Goal: Task Accomplishment & Management: Use online tool/utility

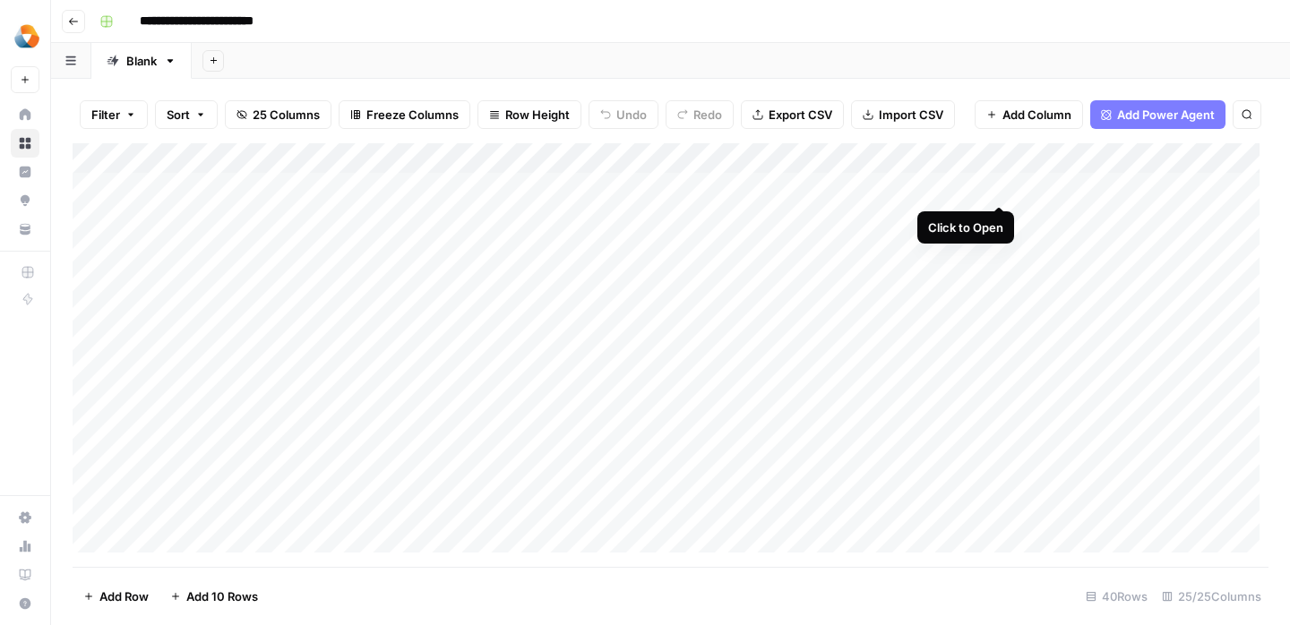
click at [997, 188] on div "Add Column" at bounding box center [671, 355] width 1196 height 424
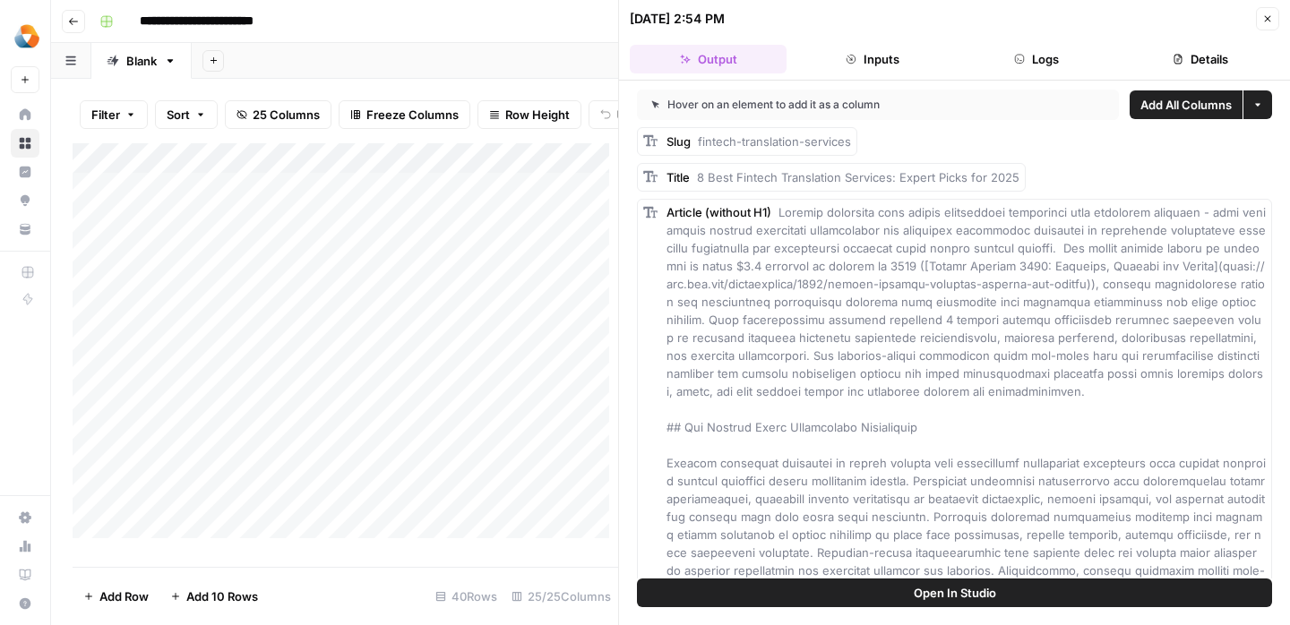
click at [1266, 22] on icon "button" at bounding box center [1267, 18] width 11 height 11
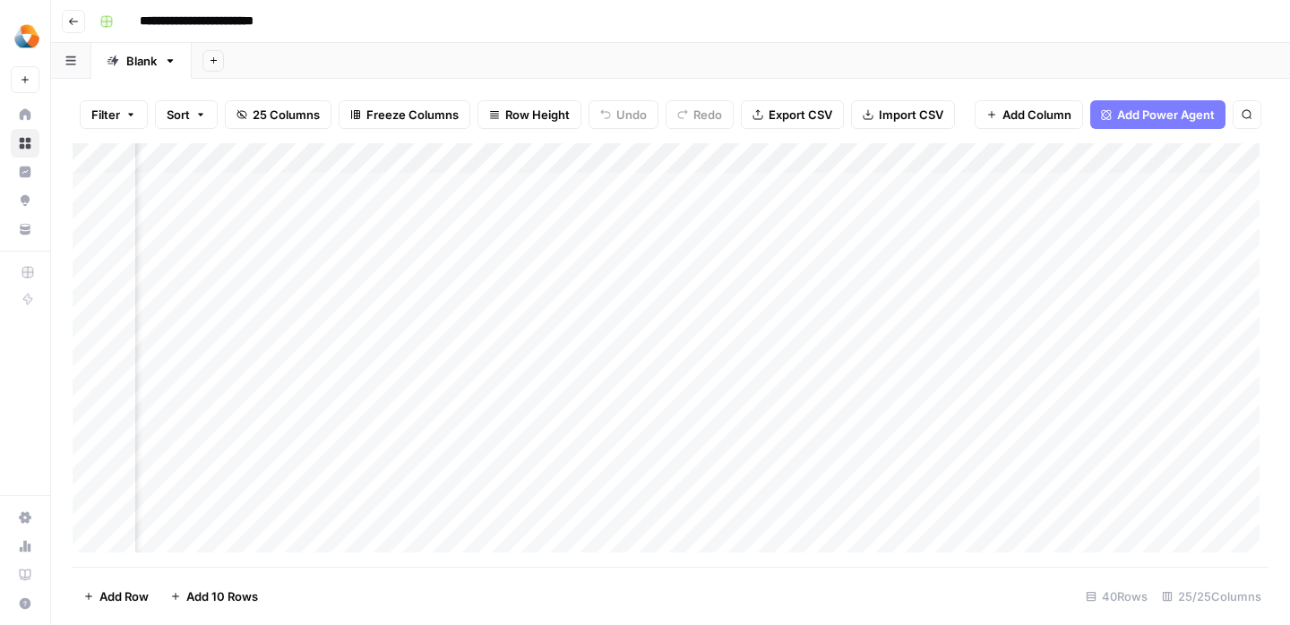
scroll to position [0, 3035]
click at [797, 189] on div "Add Column" at bounding box center [671, 355] width 1196 height 424
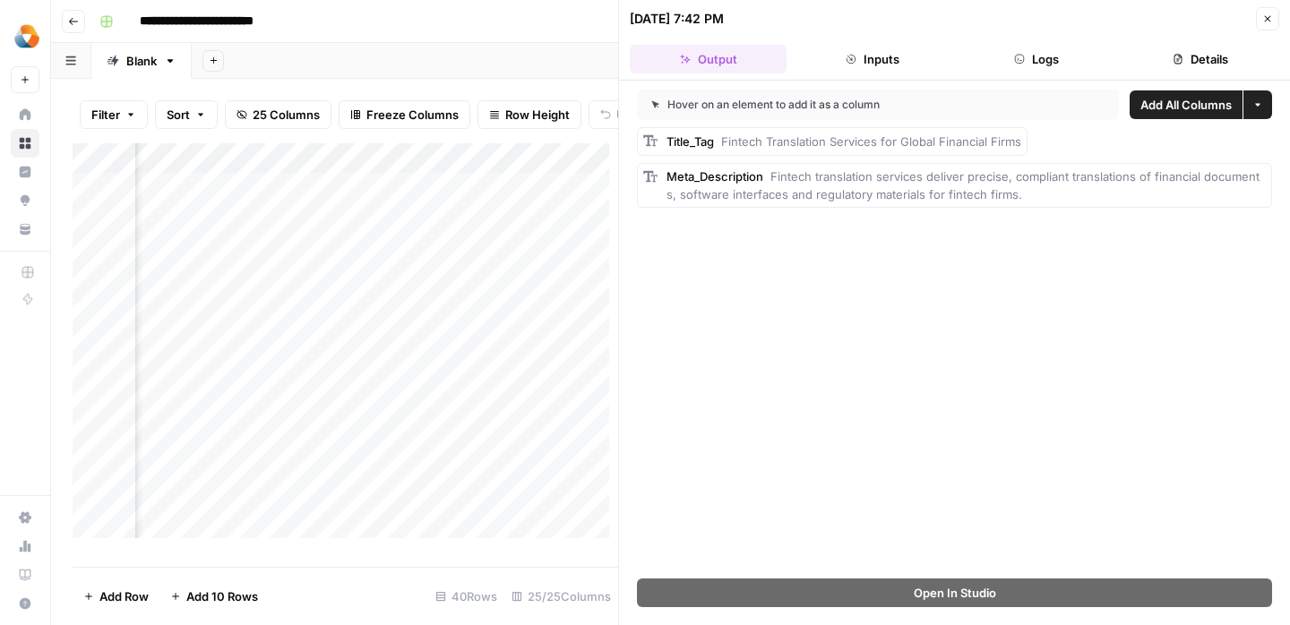
click at [1259, 22] on button "Close" at bounding box center [1267, 18] width 23 height 23
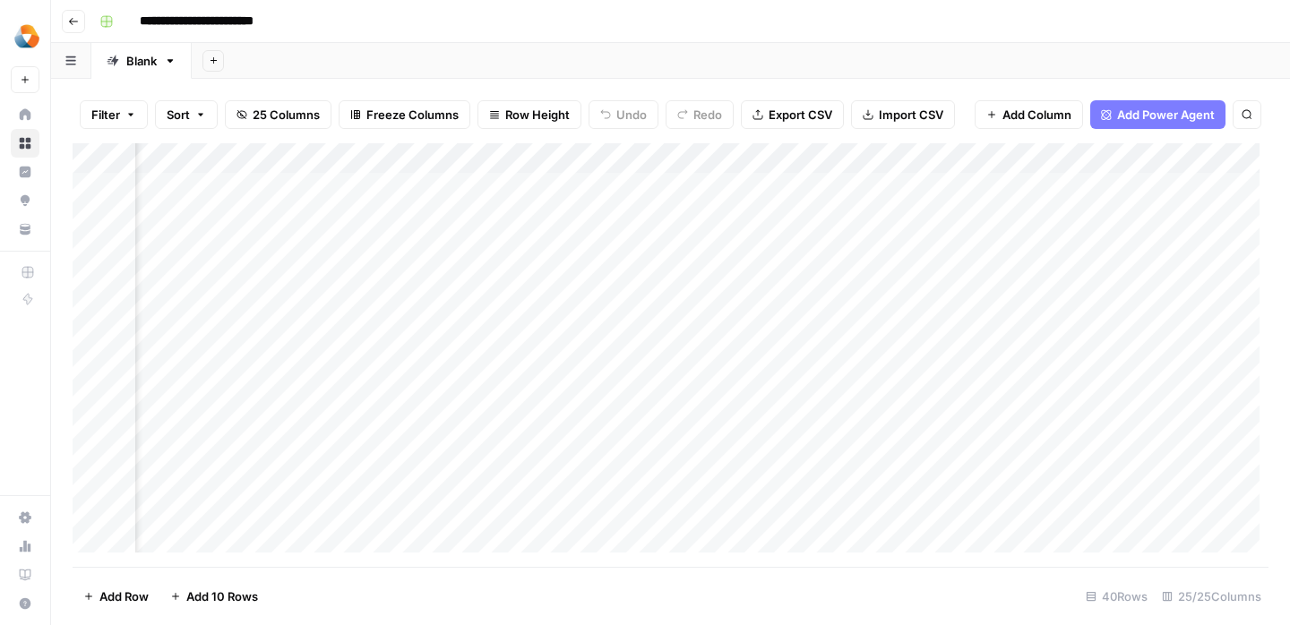
scroll to position [0, 1054]
click at [631, 220] on div "Add Column" at bounding box center [671, 355] width 1196 height 424
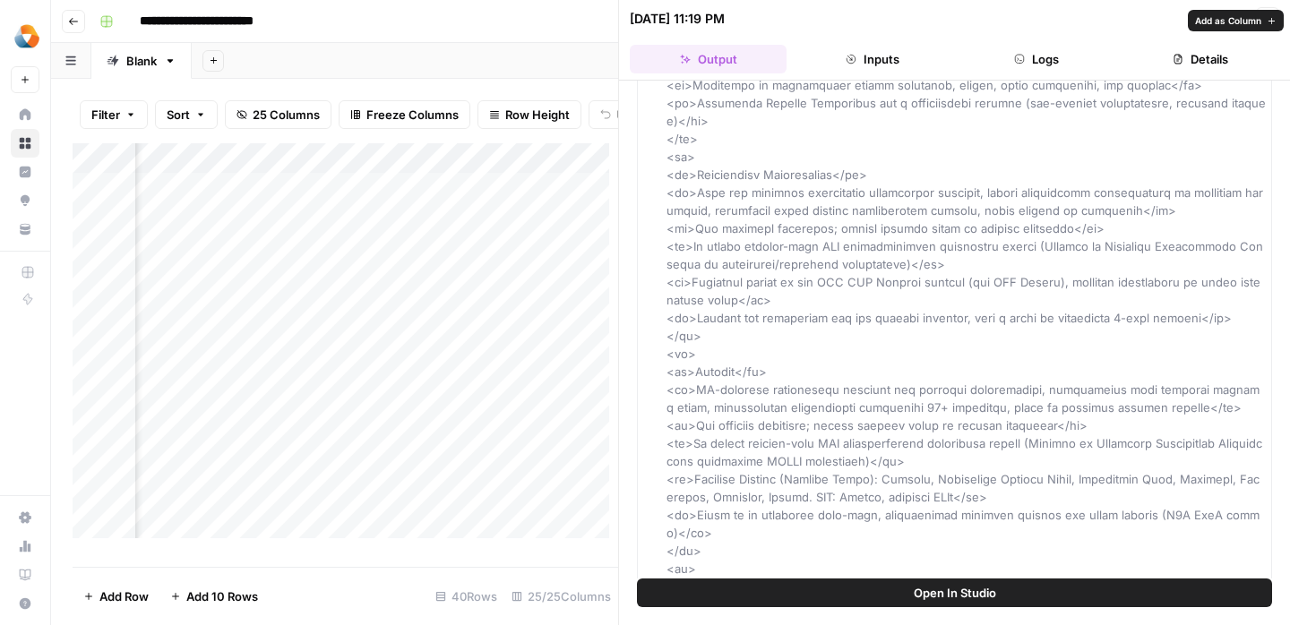
scroll to position [2791, 0]
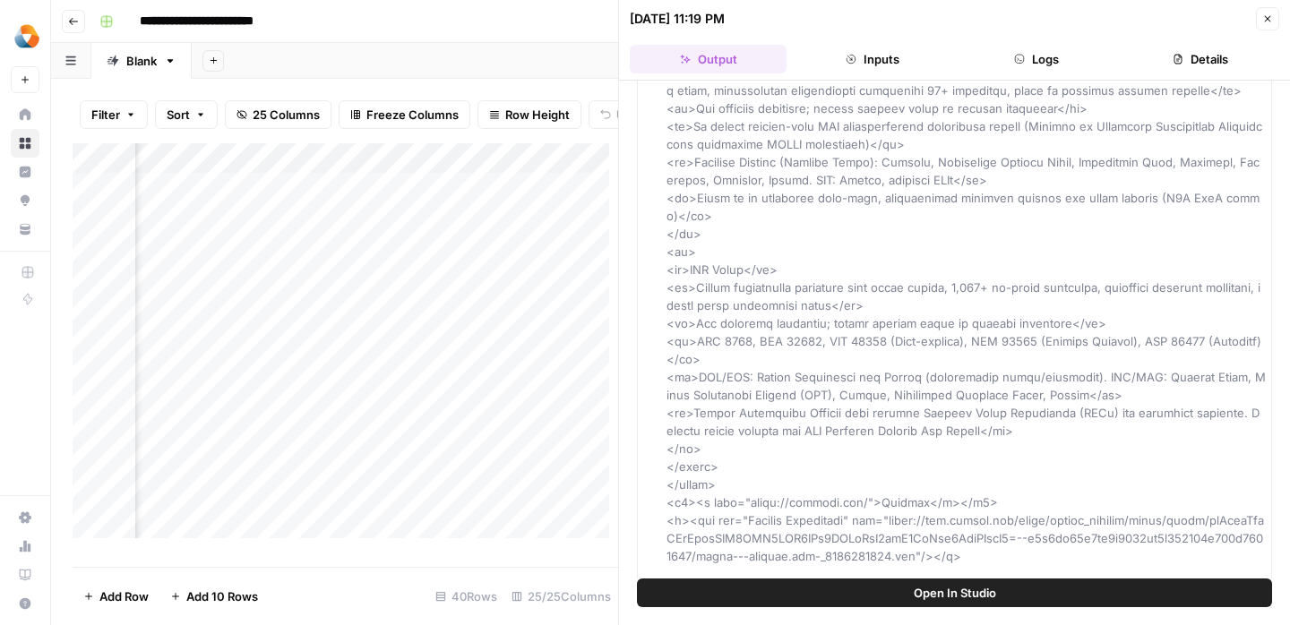
click at [576, 268] on div "Add Column" at bounding box center [345, 347] width 545 height 409
click at [395, 453] on div "Add Column" at bounding box center [345, 347] width 545 height 409
click at [1265, 10] on button "Close" at bounding box center [1267, 18] width 23 height 23
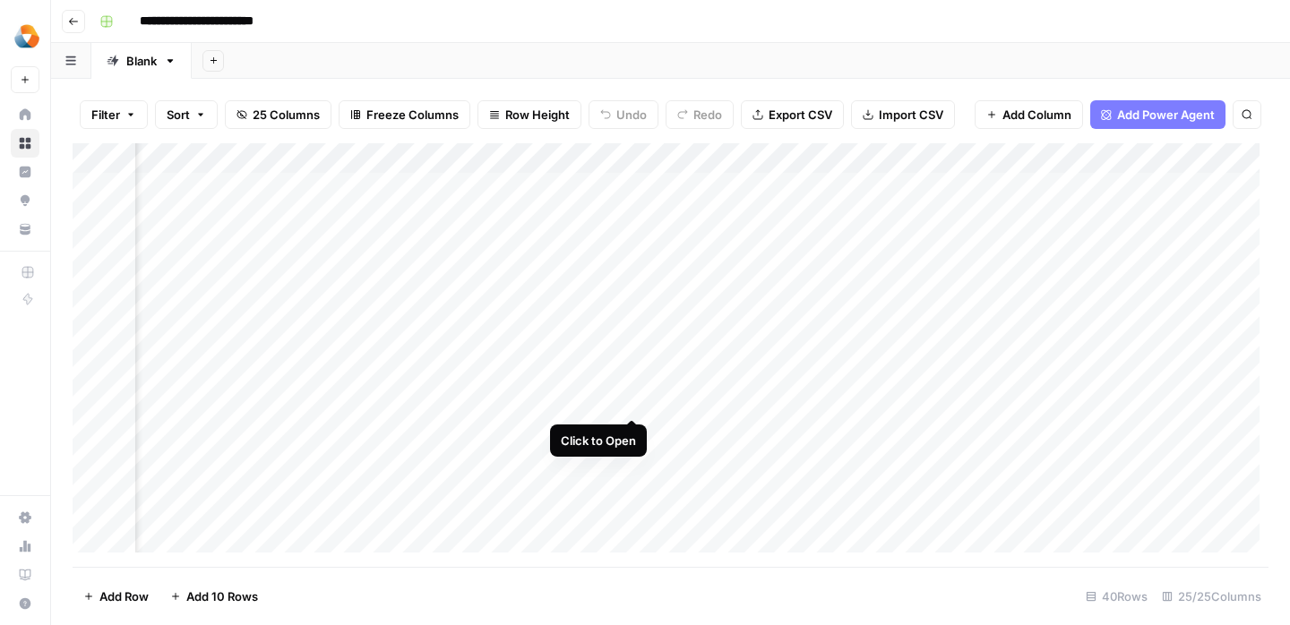
click at [631, 396] on div "Add Column" at bounding box center [671, 355] width 1196 height 424
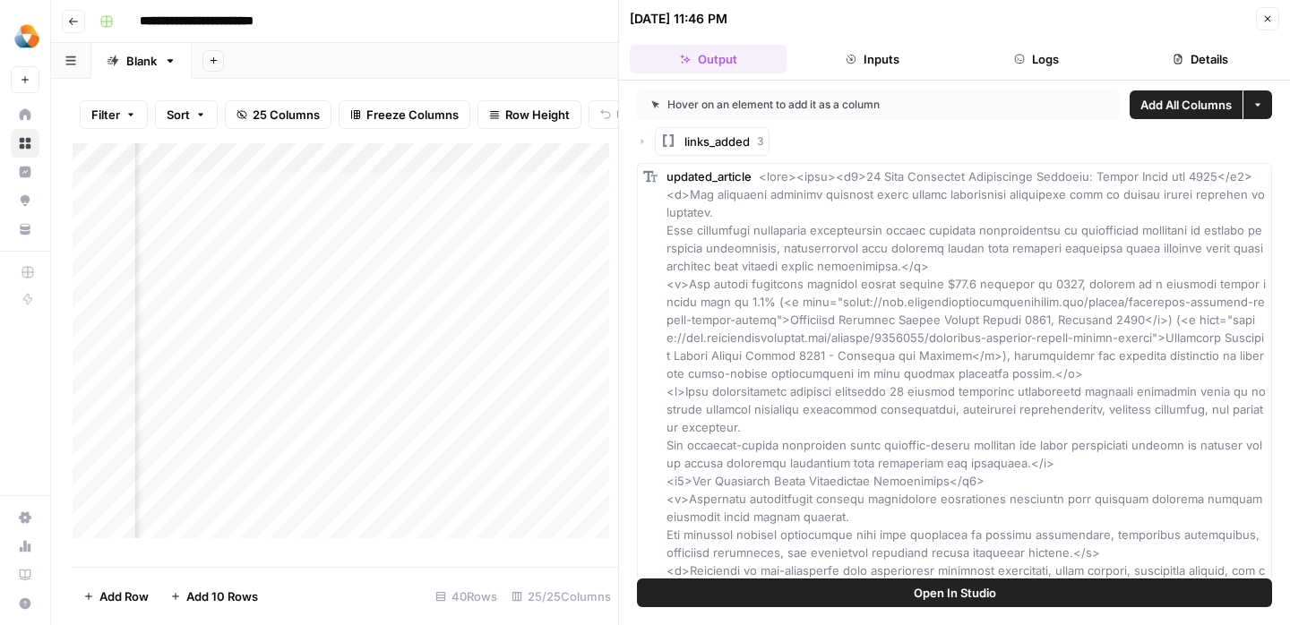
click at [1267, 15] on icon "button" at bounding box center [1267, 18] width 11 height 11
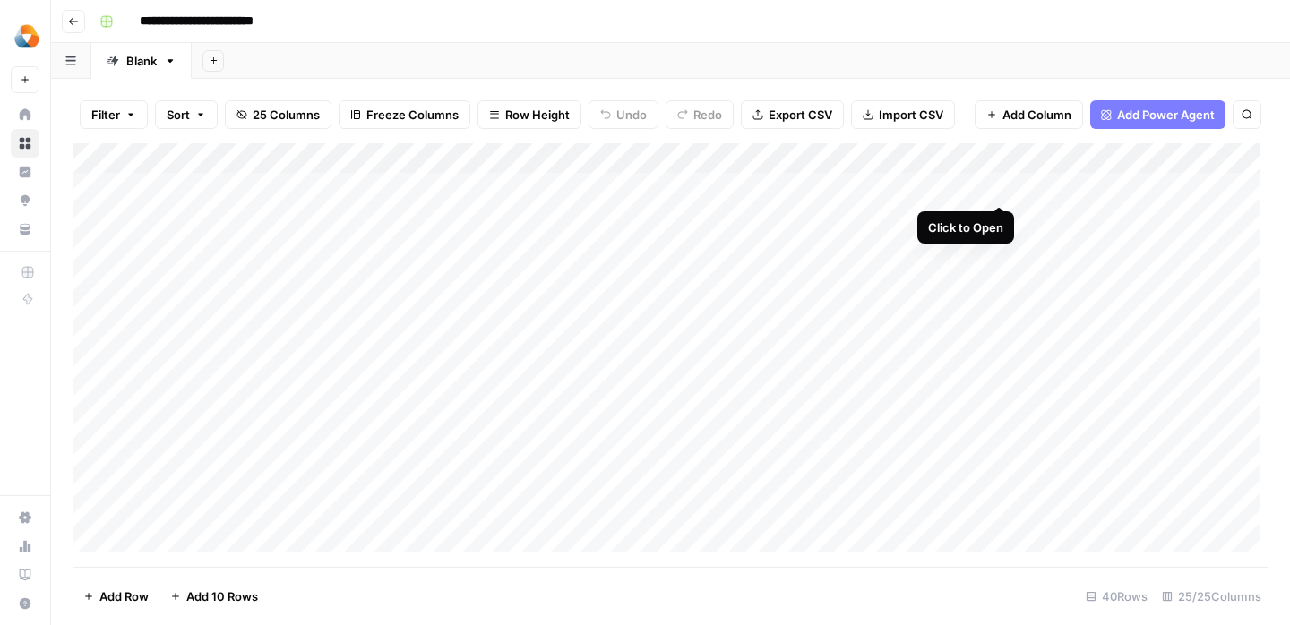
click at [1001, 187] on div "Add Column" at bounding box center [671, 355] width 1196 height 424
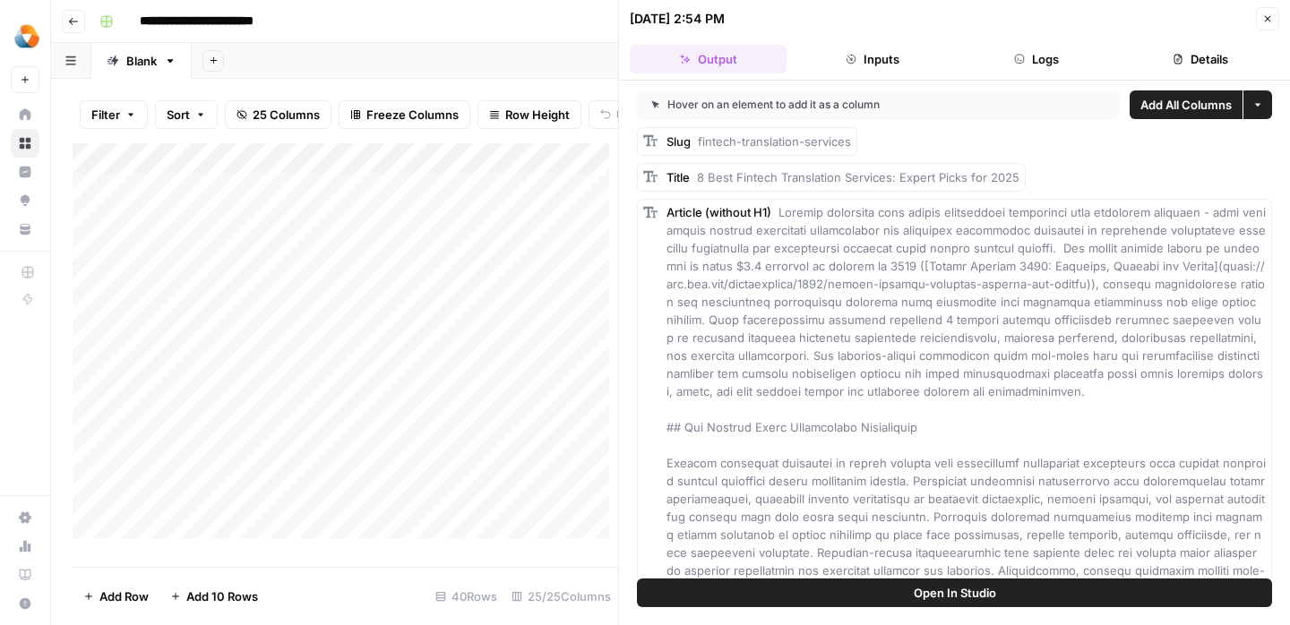
click at [1270, 13] on button "Close" at bounding box center [1267, 18] width 23 height 23
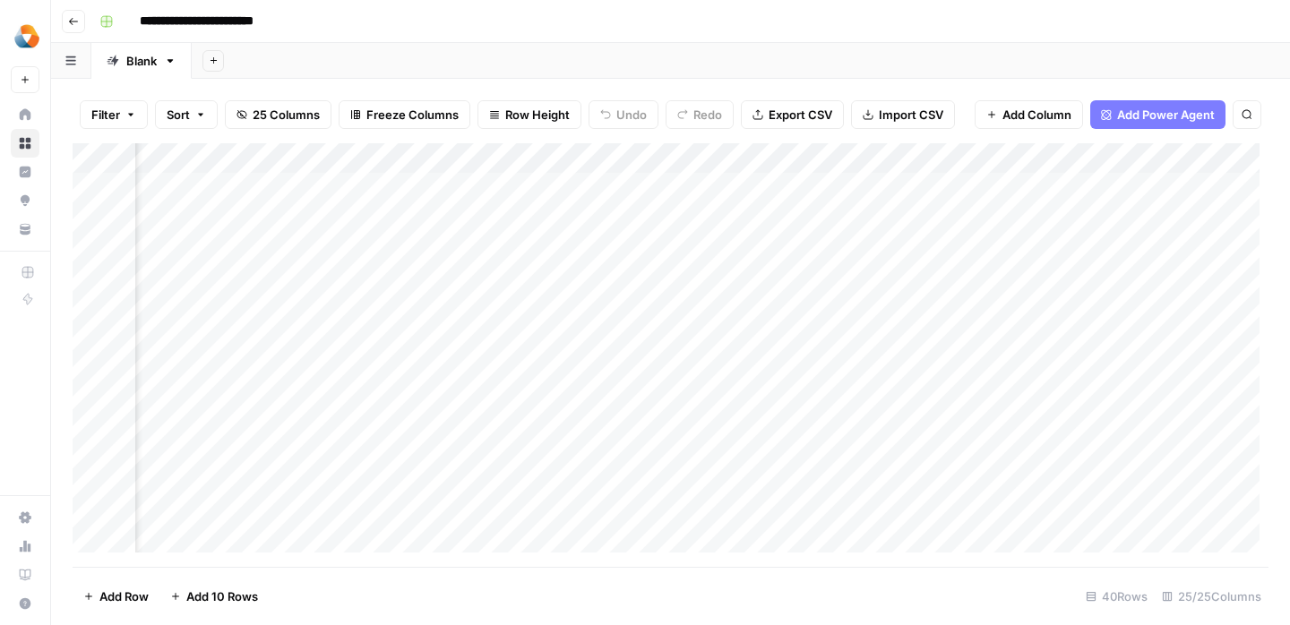
scroll to position [1, 1185]
click at [499, 403] on div "Add Column" at bounding box center [671, 355] width 1196 height 424
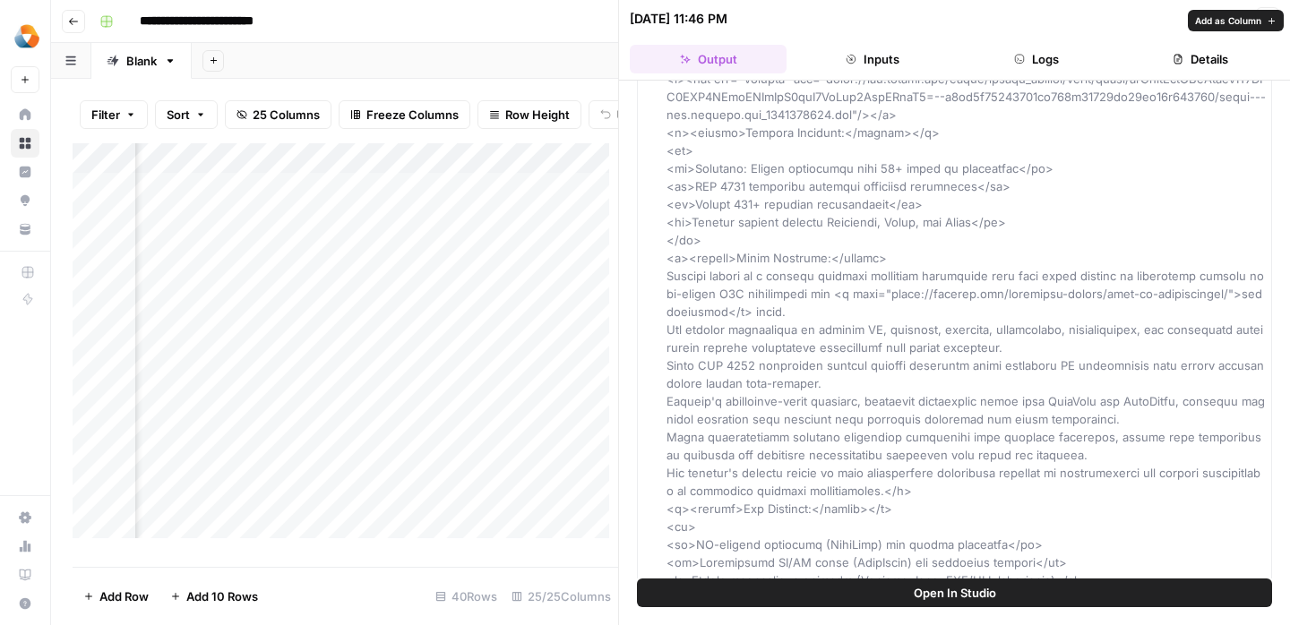
click at [879, 63] on button "Inputs" at bounding box center [872, 59] width 157 height 29
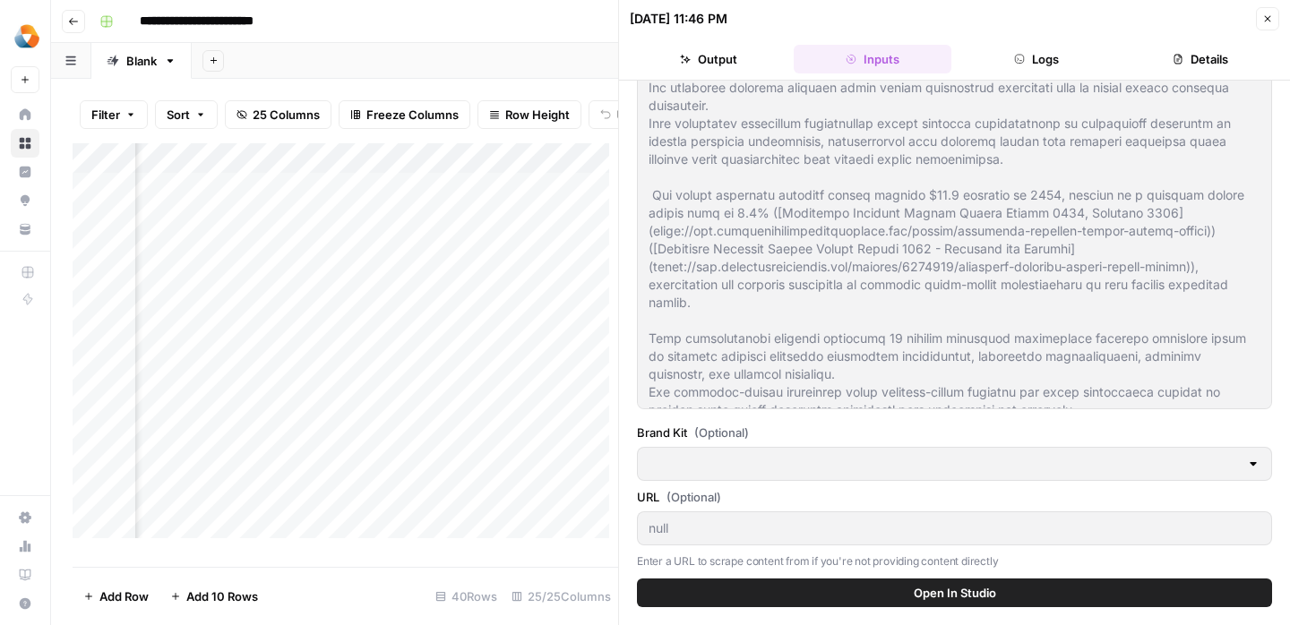
type input "Milengo"
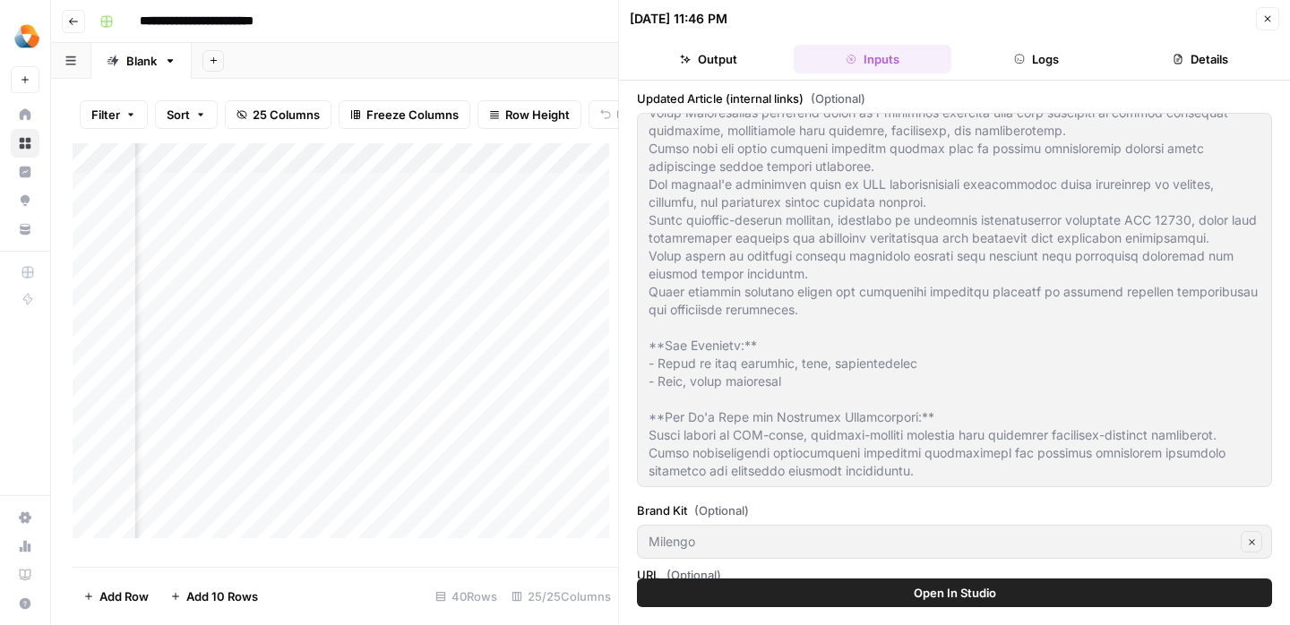
scroll to position [5858, 0]
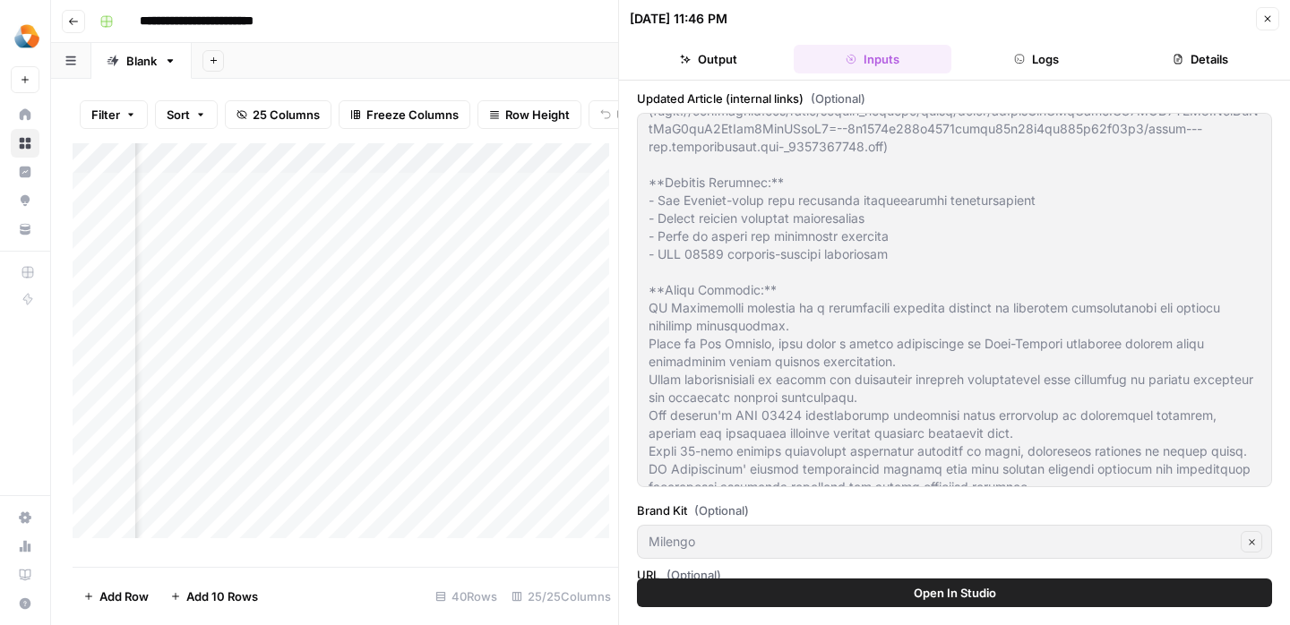
click at [1267, 17] on icon "button" at bounding box center [1267, 18] width 11 height 11
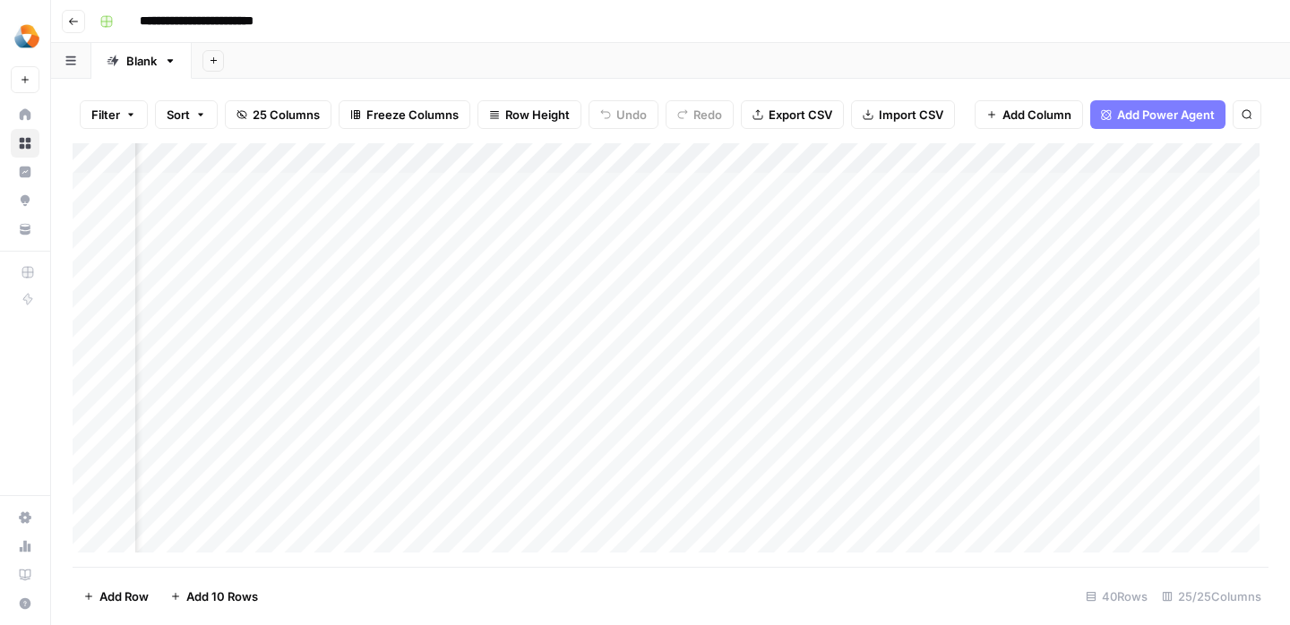
scroll to position [1, 3035]
click at [790, 401] on div "Add Column" at bounding box center [671, 355] width 1196 height 424
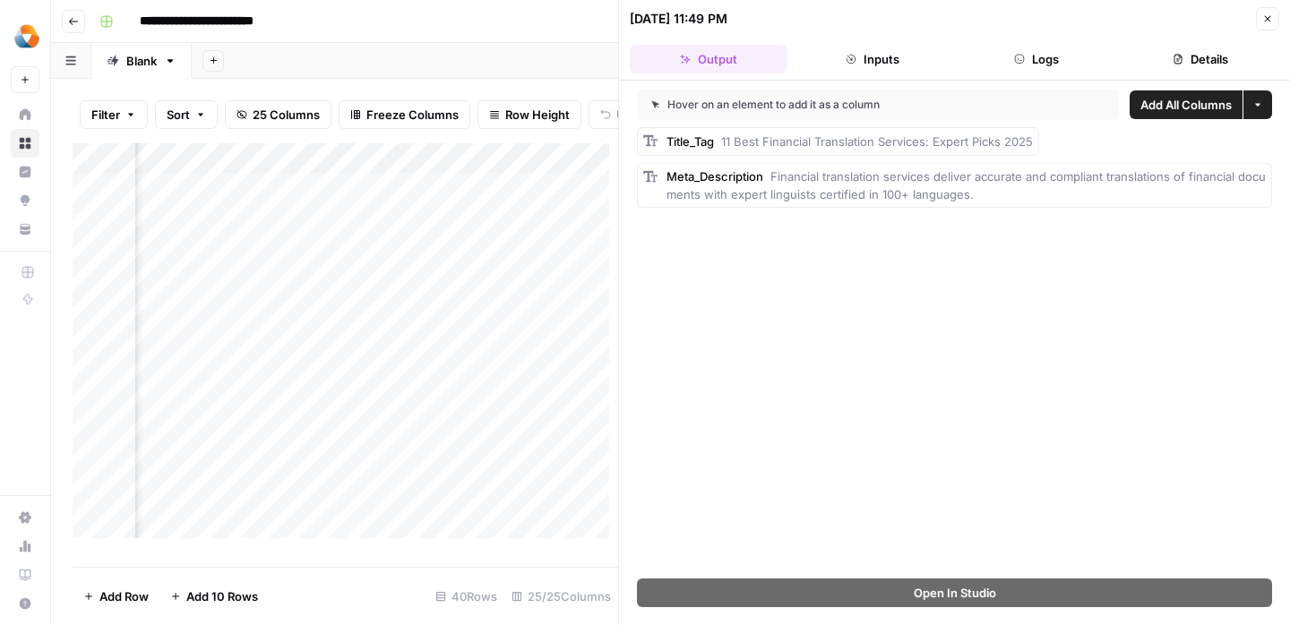
click at [1263, 24] on button "Close" at bounding box center [1267, 18] width 23 height 23
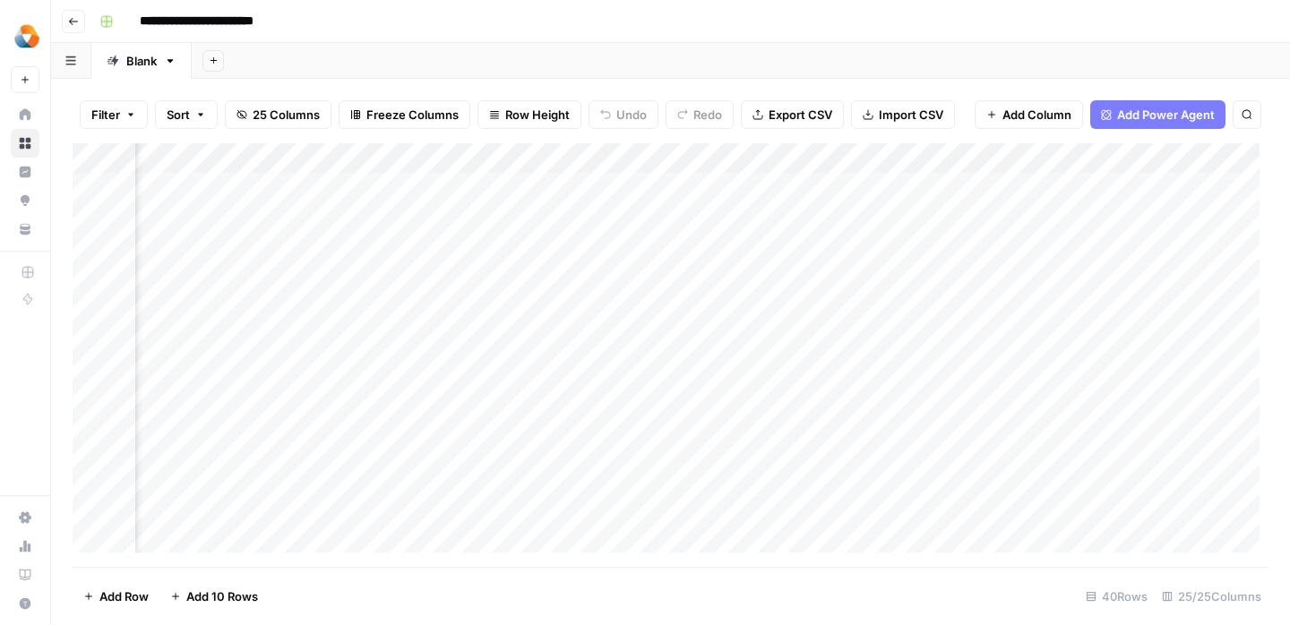
scroll to position [1, 1398]
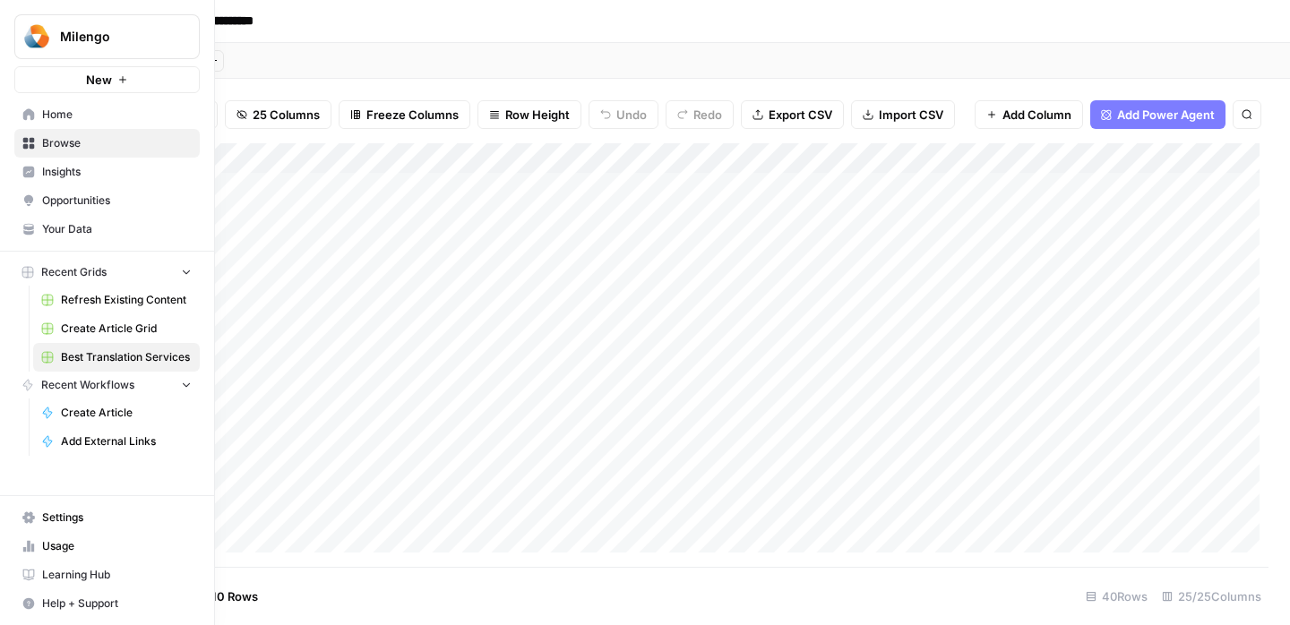
click at [98, 236] on span "Your Data" at bounding box center [117, 229] width 150 height 16
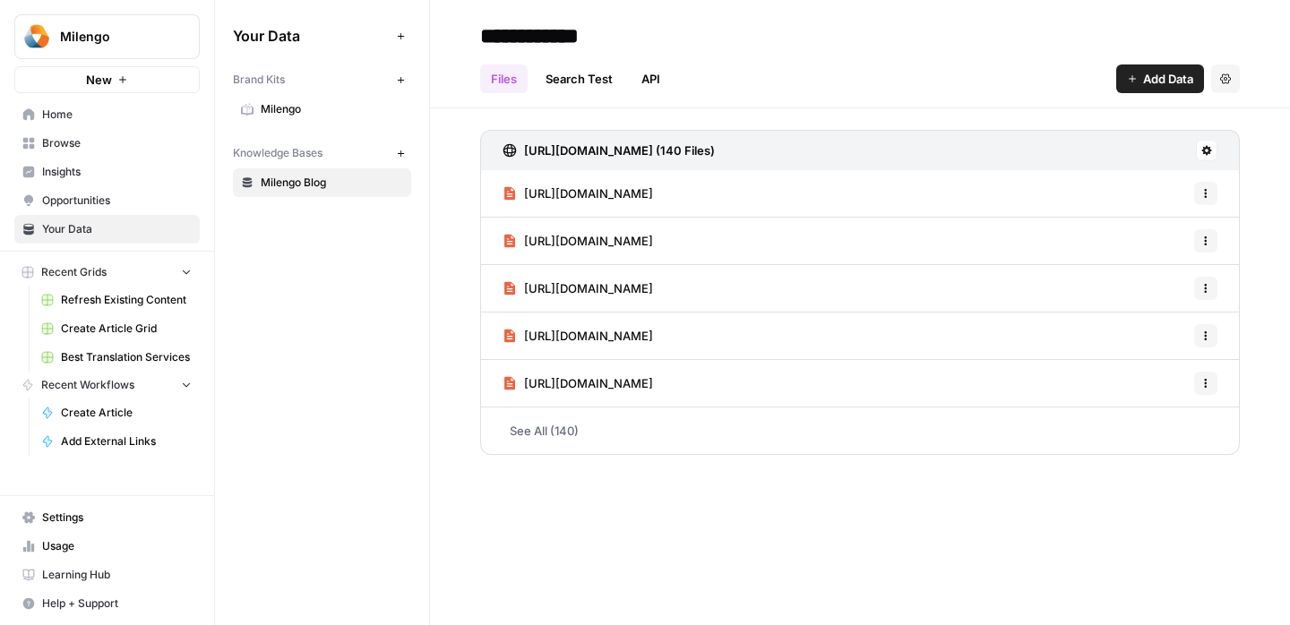
click at [305, 116] on span "Milengo" at bounding box center [332, 109] width 142 height 16
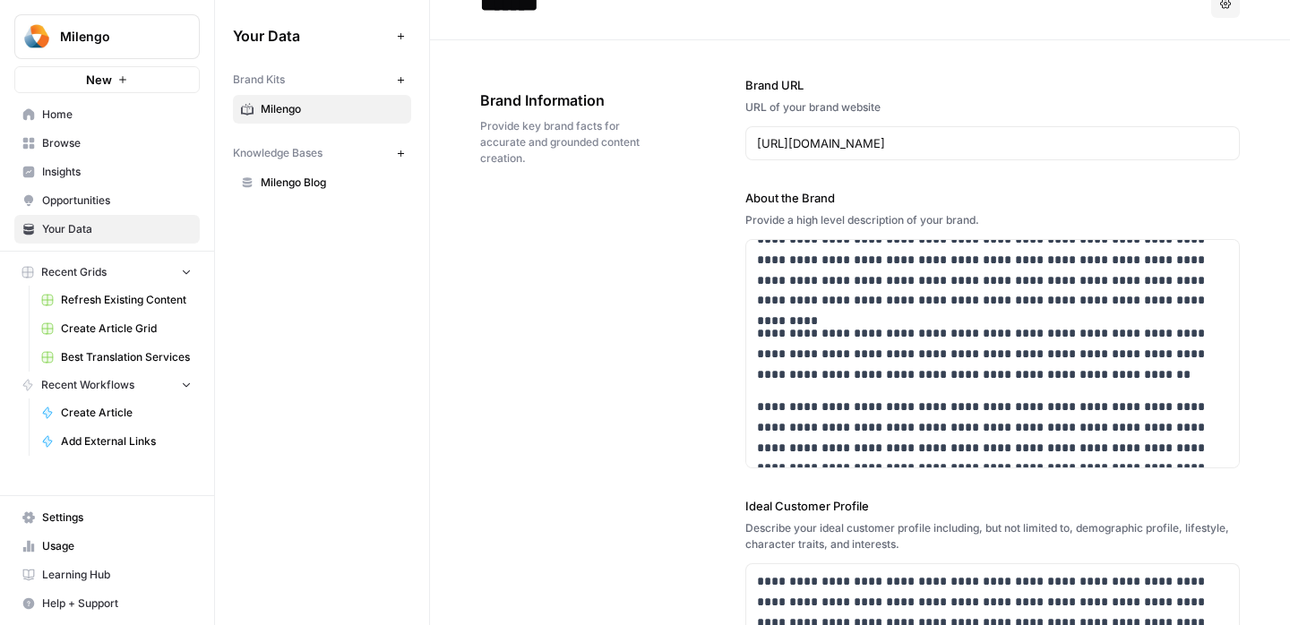
scroll to position [10, 0]
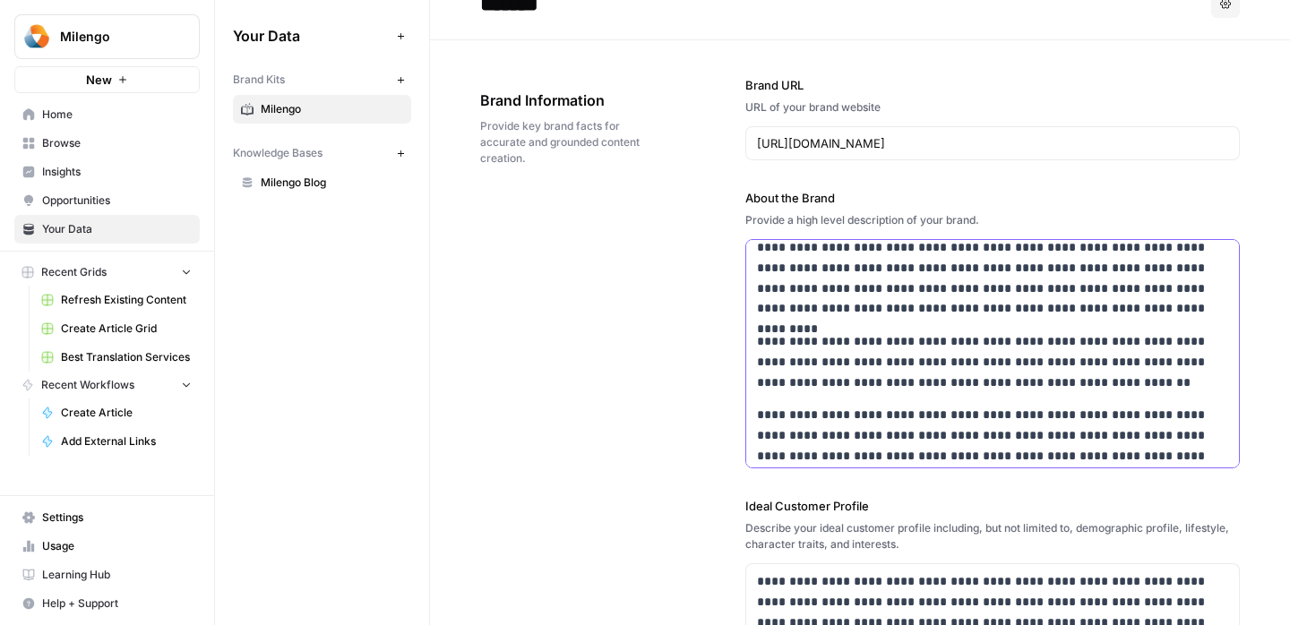
drag, startPoint x: 802, startPoint y: 438, endPoint x: 913, endPoint y: 442, distance: 111.1
click at [913, 442] on body "**********" at bounding box center [645, 312] width 1290 height 625
click at [1035, 329] on div "**********" at bounding box center [992, 372] width 493 height 284
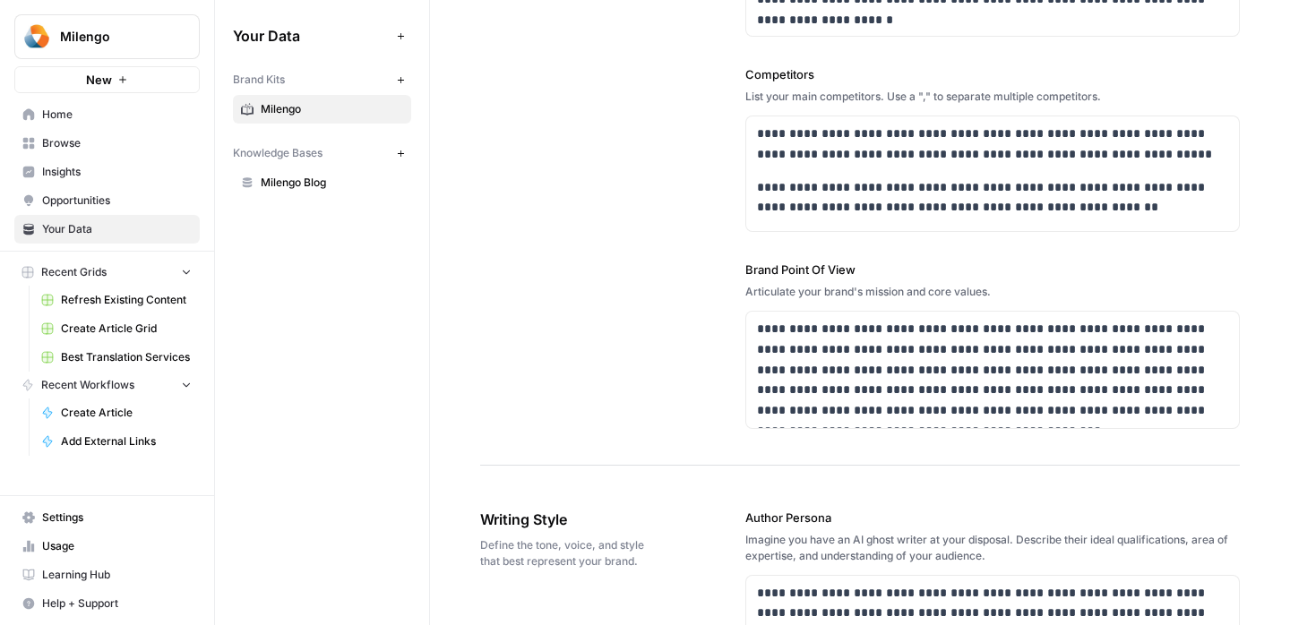
scroll to position [682, 0]
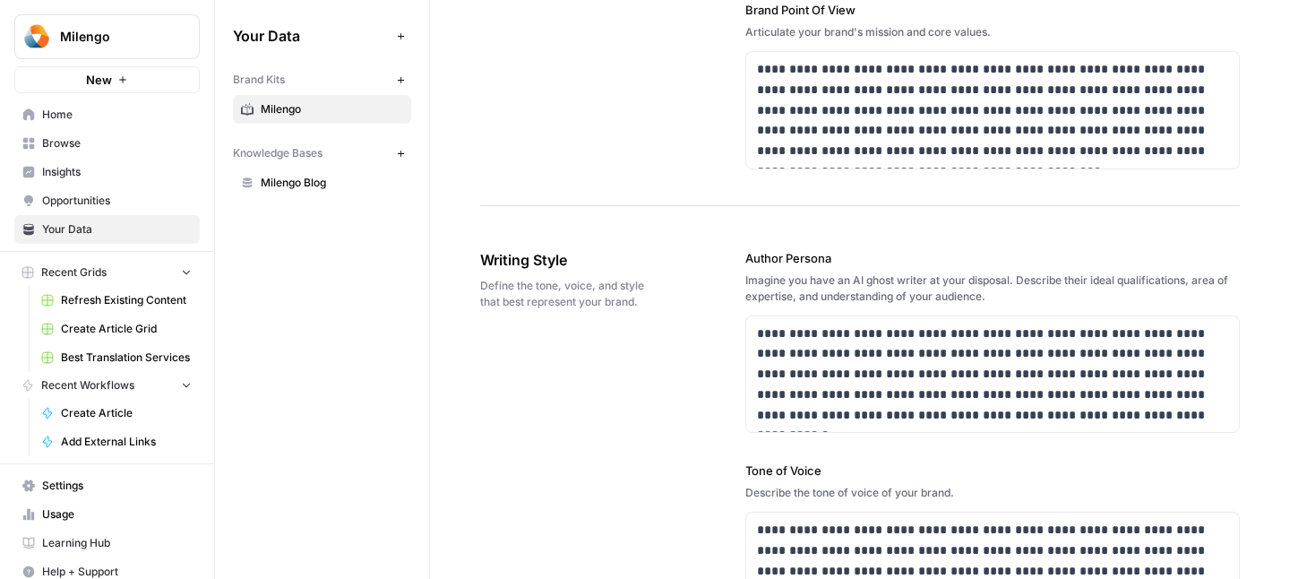
click at [94, 116] on span "Home" at bounding box center [117, 115] width 150 height 16
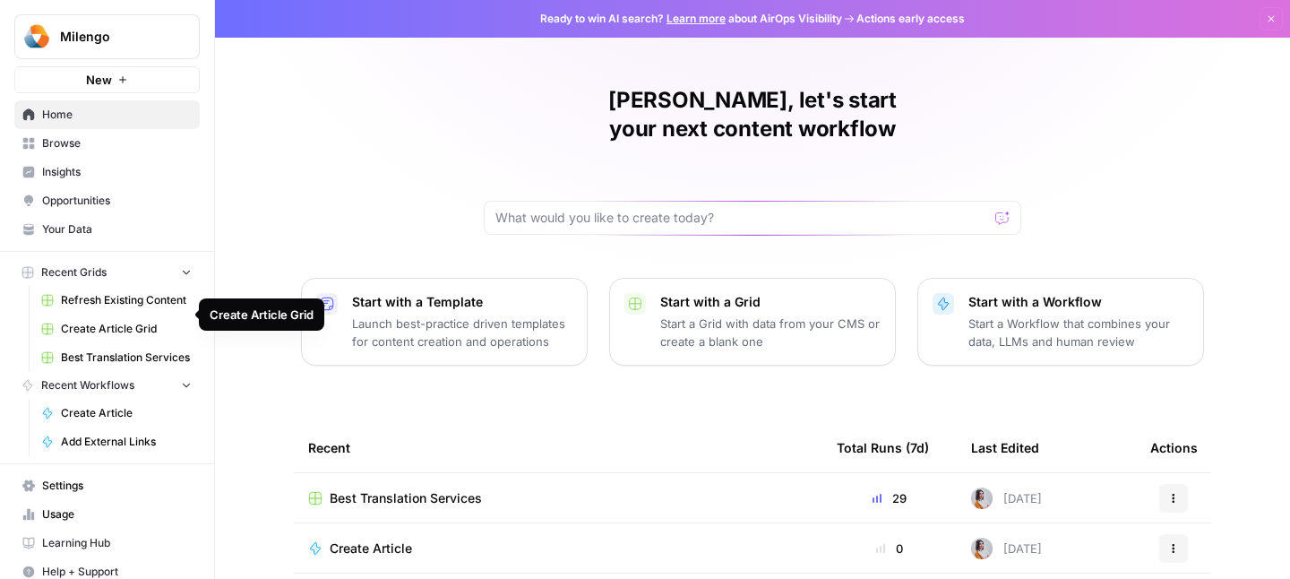
scroll to position [14, 0]
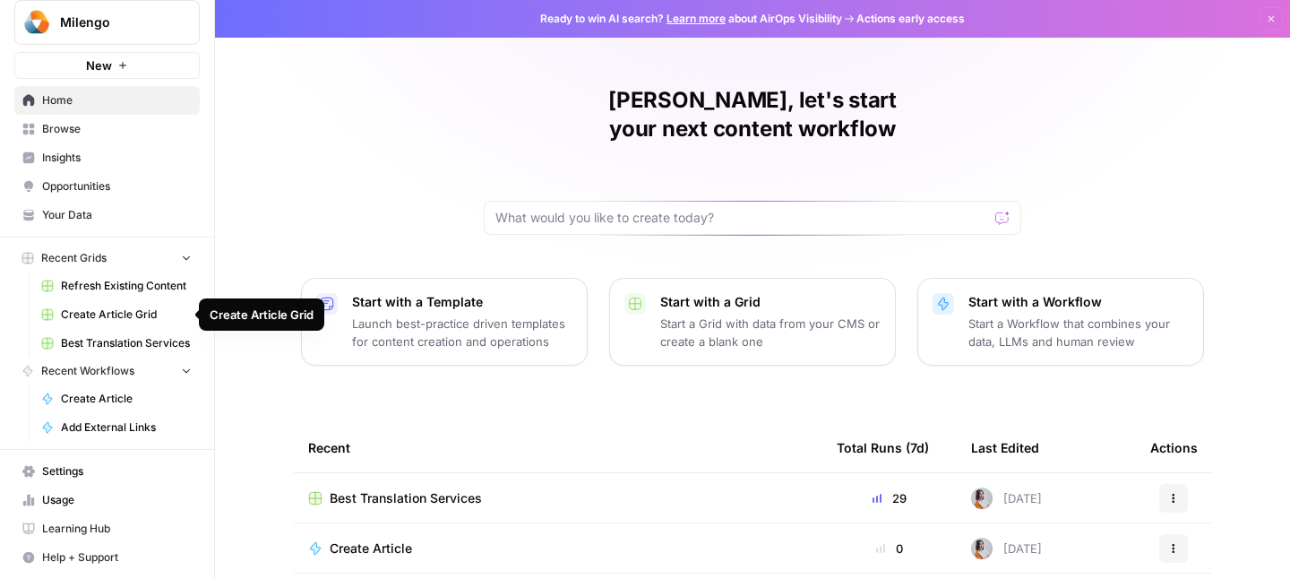
click at [102, 338] on span "Best Translation Services" at bounding box center [126, 343] width 131 height 16
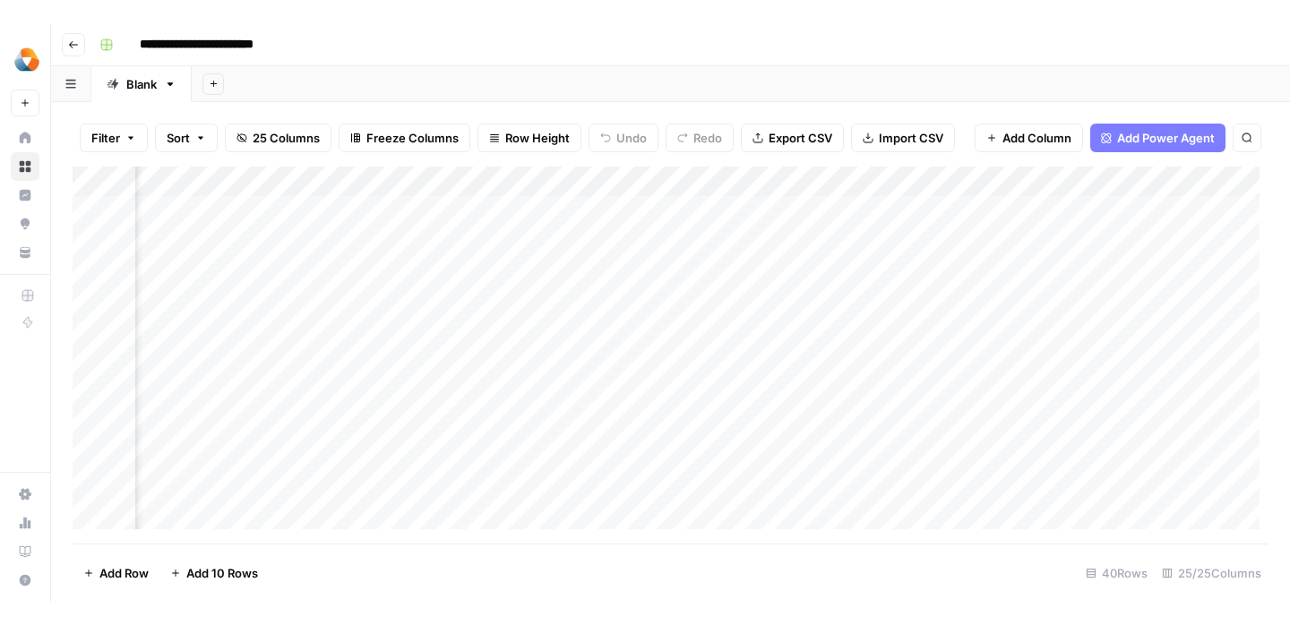
scroll to position [0, 1427]
